Goal: Find specific page/section: Find specific page/section

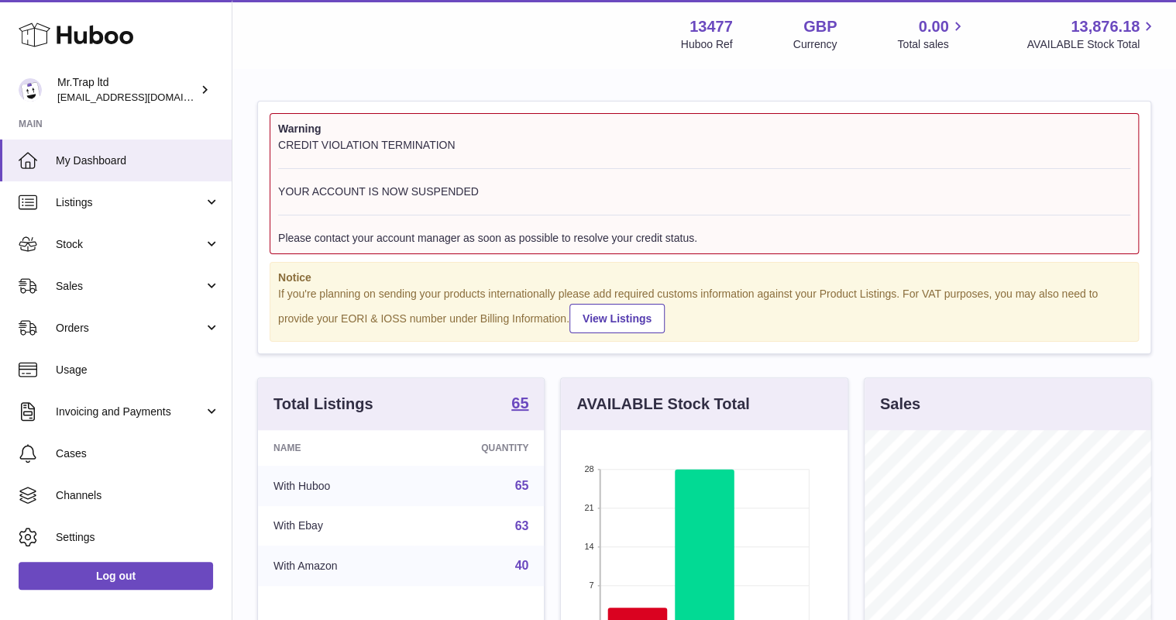
scroll to position [242, 286]
click at [151, 287] on span "Sales" at bounding box center [130, 286] width 148 height 15
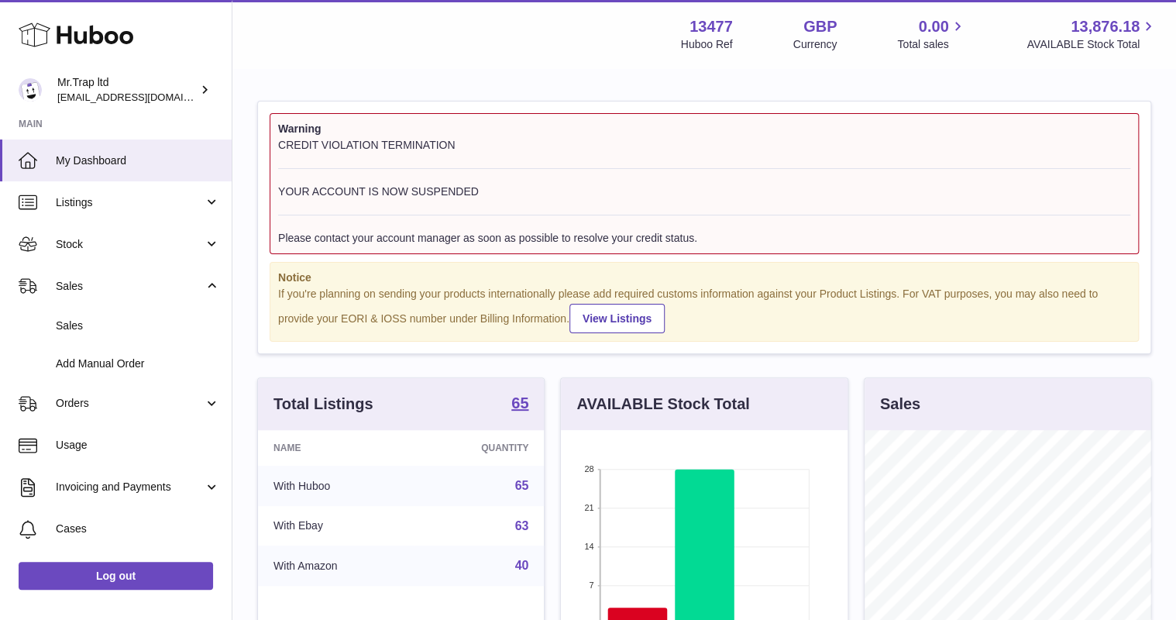
click at [148, 327] on span "Sales" at bounding box center [138, 325] width 164 height 15
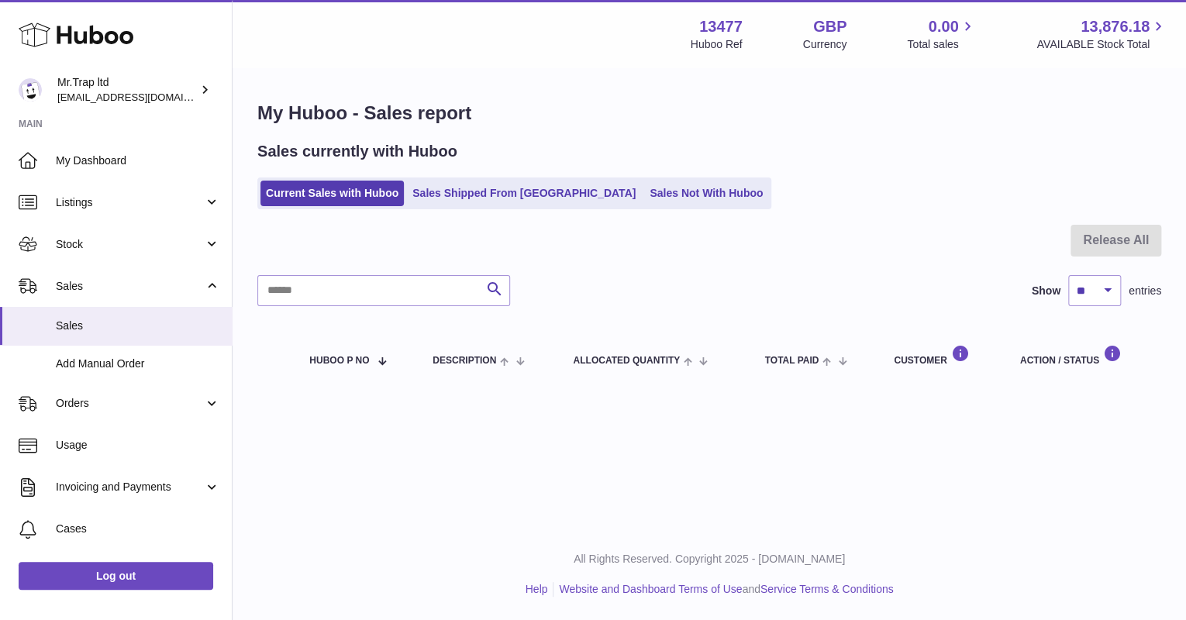
click at [687, 183] on ul "Current Sales with Huboo Sales Shipped From Huboo Sales Not With Huboo" at bounding box center [514, 193] width 514 height 32
click at [667, 186] on link "Sales Not With Huboo" at bounding box center [706, 194] width 124 height 26
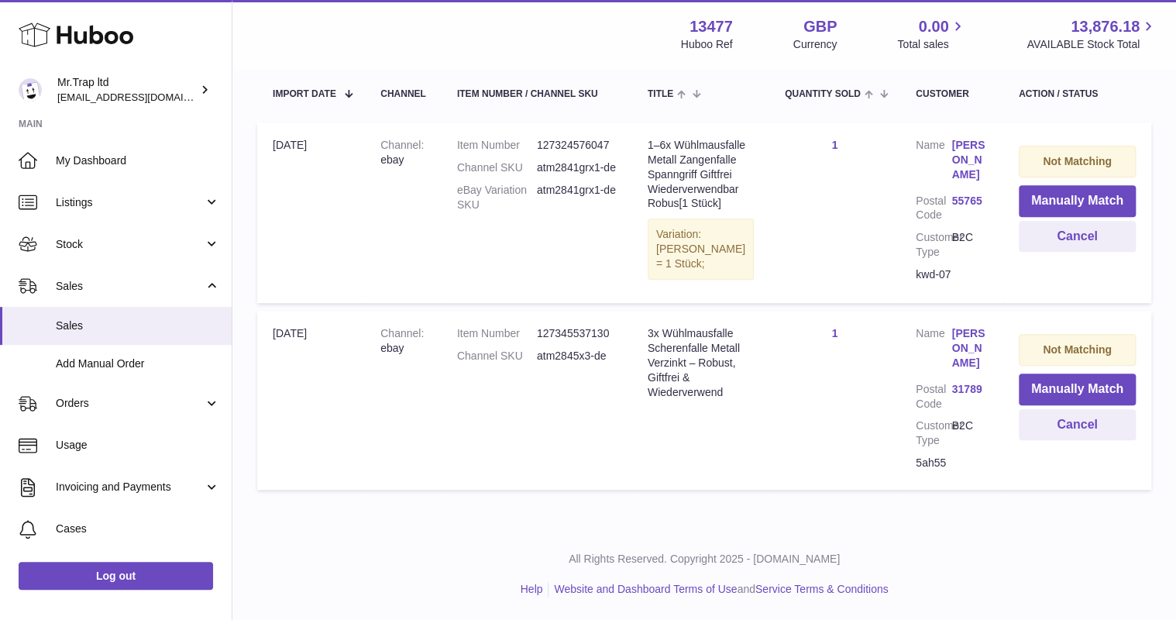
scroll to position [304, 0]
